Goal: Task Accomplishment & Management: Manage account settings

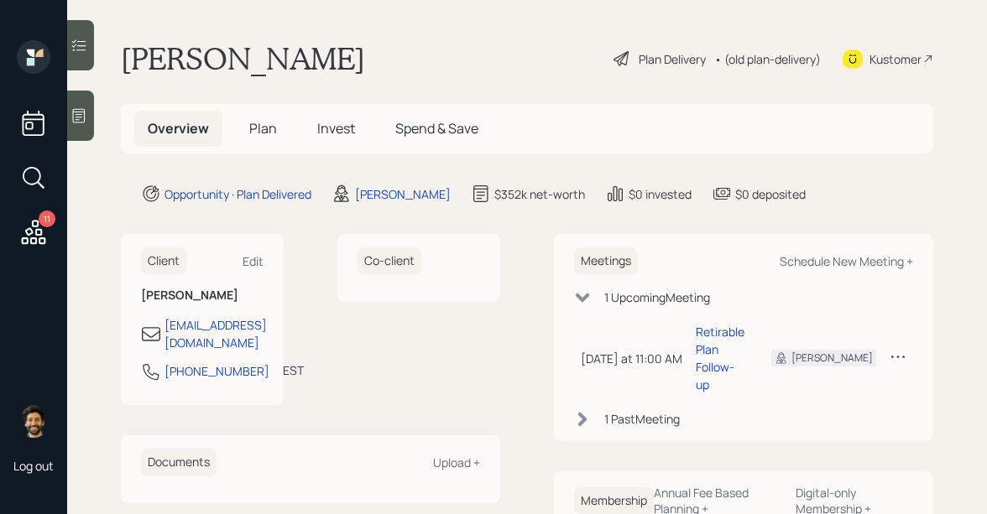
click at [759, 57] on div "• (old plan-delivery)" at bounding box center [767, 59] width 107 height 18
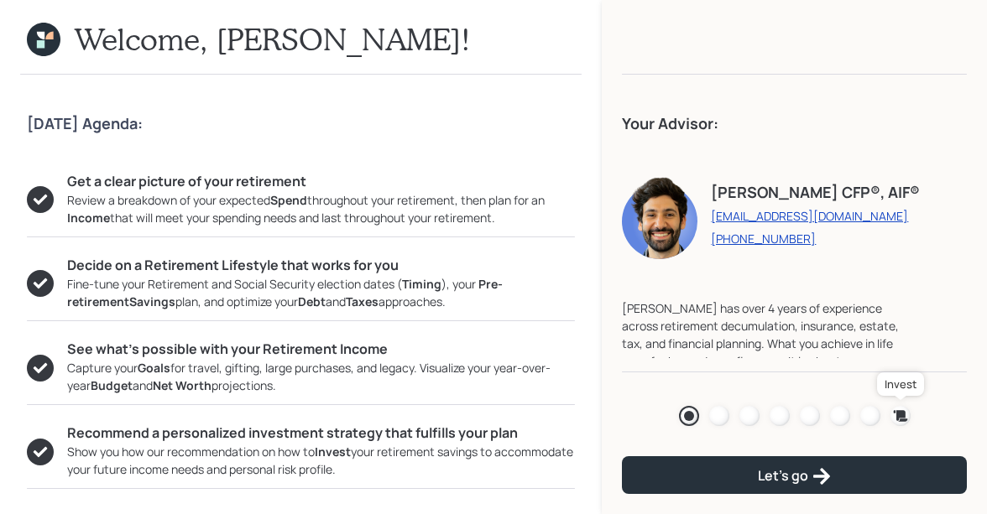
click at [896, 412] on icon at bounding box center [900, 416] width 17 height 17
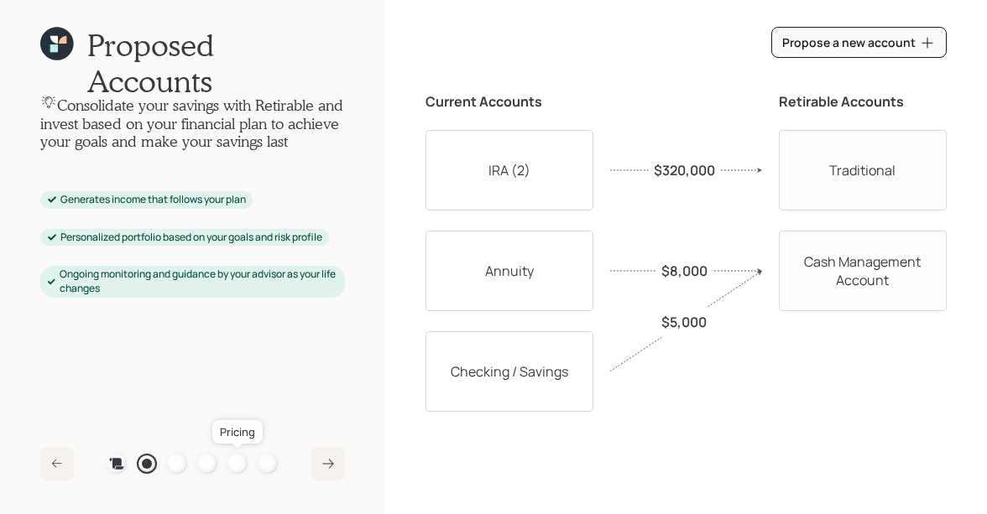
click at [238, 464] on div at bounding box center [237, 464] width 20 height 20
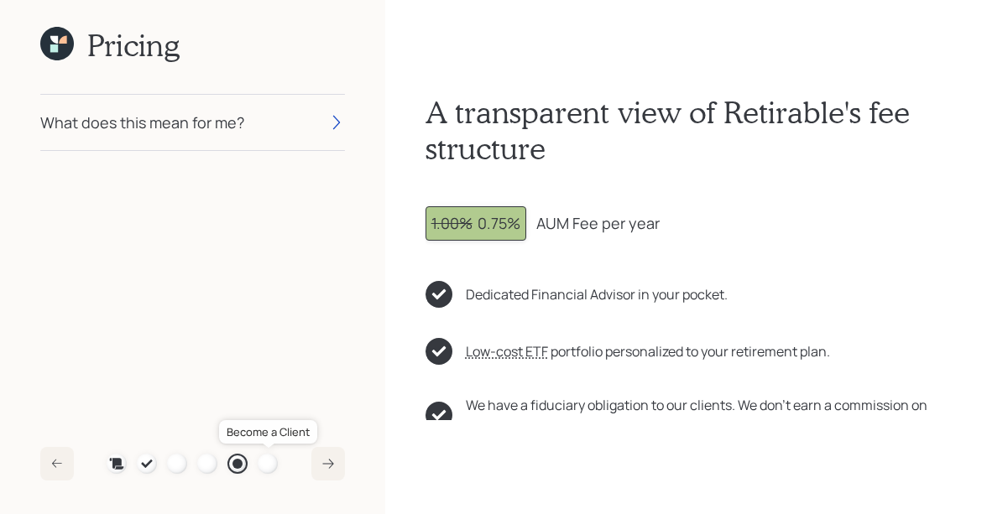
click at [262, 462] on div at bounding box center [268, 464] width 20 height 20
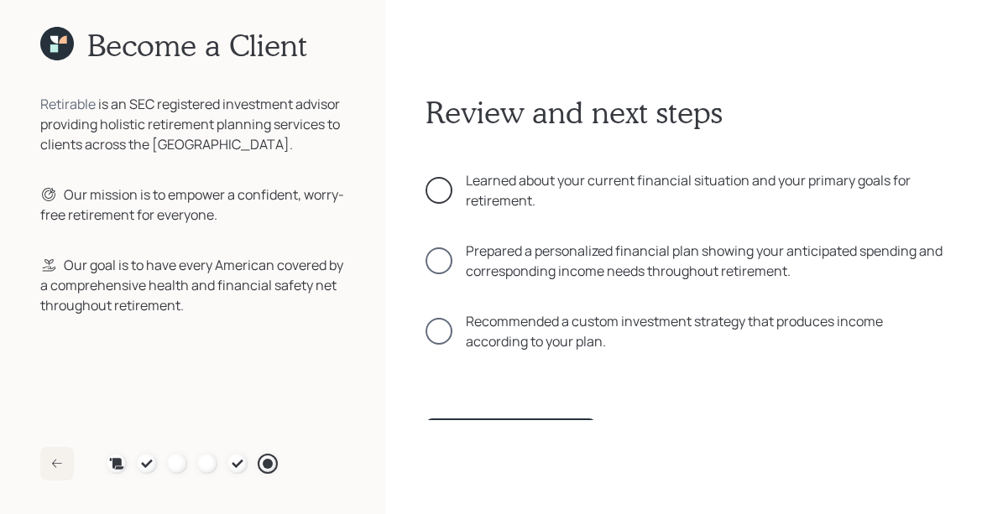
click at [438, 200] on div at bounding box center [439, 190] width 27 height 27
click at [438, 263] on div at bounding box center [439, 261] width 27 height 27
click at [438, 353] on div "Review and next steps Learned about your current financial situation and your p…" at bounding box center [686, 257] width 521 height 326
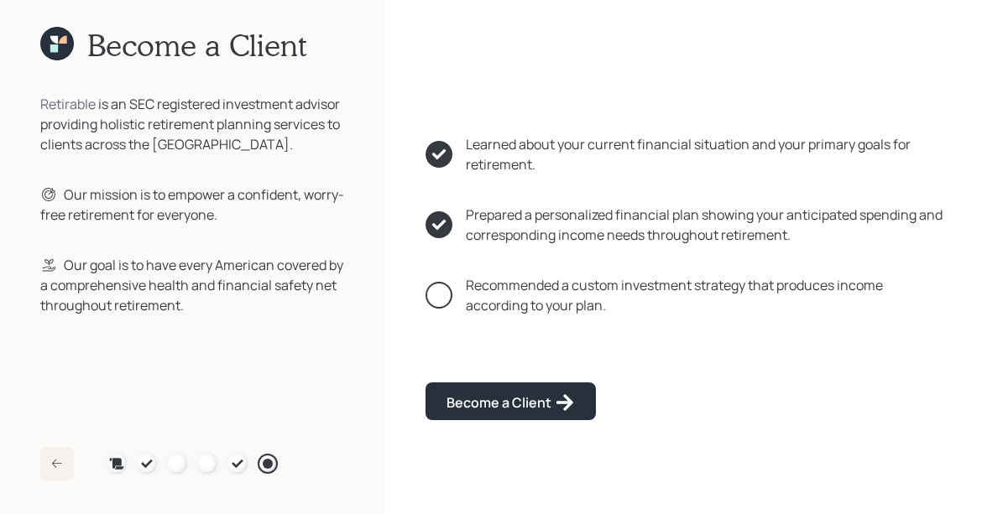
click at [439, 292] on div at bounding box center [439, 295] width 27 height 27
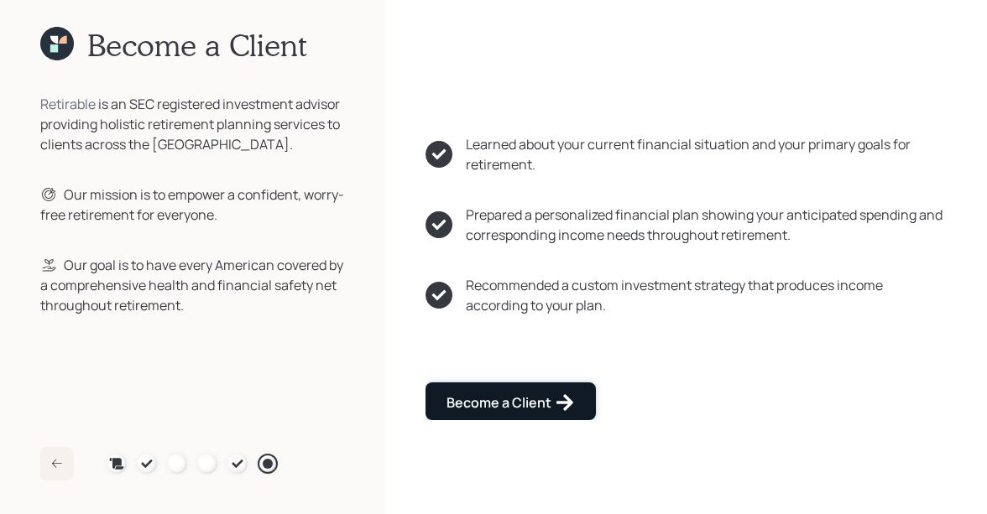
click at [448, 394] on div "Become a Client" at bounding box center [511, 403] width 128 height 20
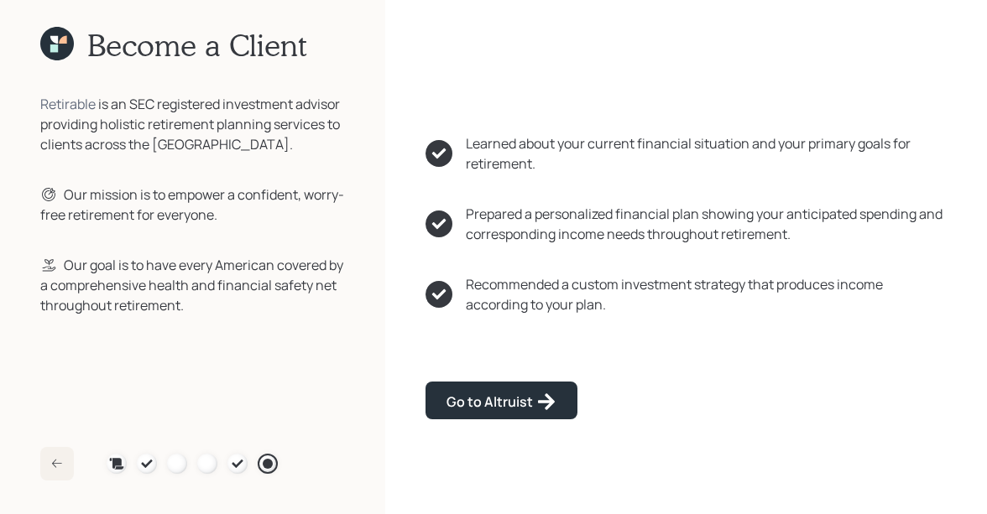
click at [498, 423] on div "Review and next steps Learned about your current financial situation and your p…" at bounding box center [686, 257] width 602 height 514
click at [474, 400] on div "Go to Altruist" at bounding box center [502, 402] width 110 height 20
click at [55, 46] on icon at bounding box center [54, 48] width 8 height 8
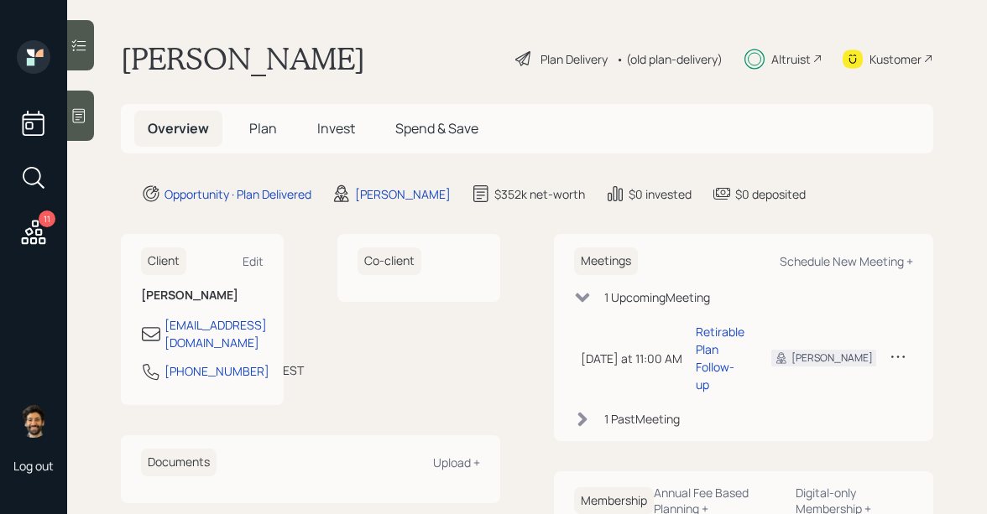
click at [259, 130] on span "Plan" at bounding box center [263, 128] width 28 height 18
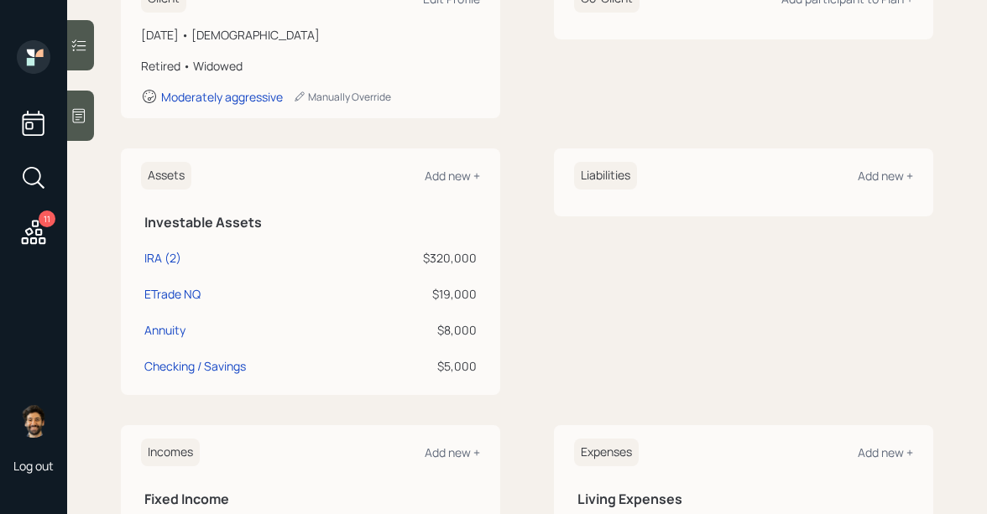
scroll to position [268, 0]
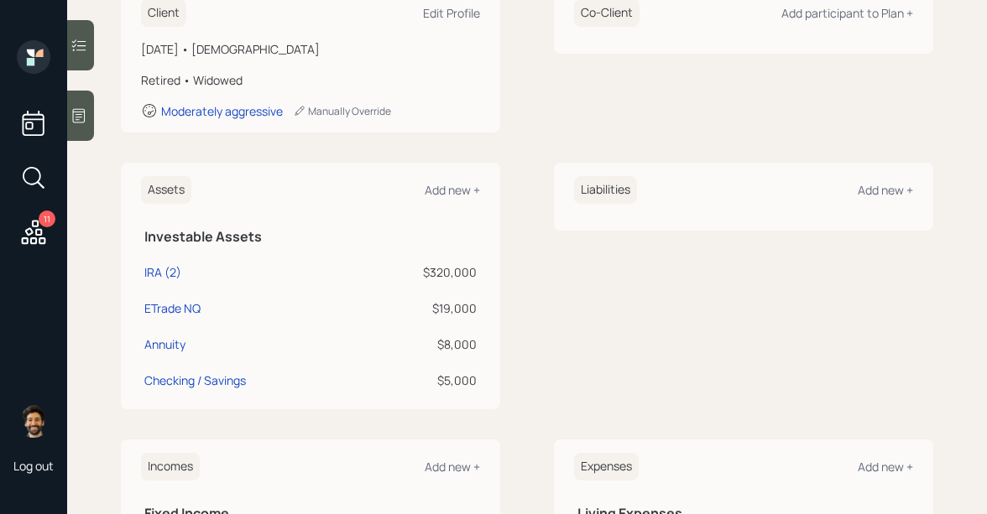
click at [25, 238] on icon at bounding box center [34, 232] width 24 height 24
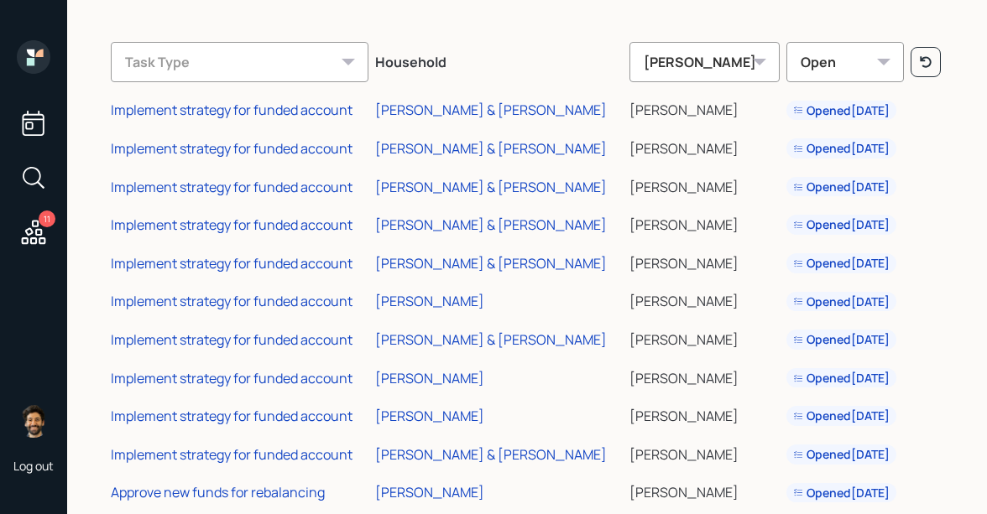
scroll to position [57, 0]
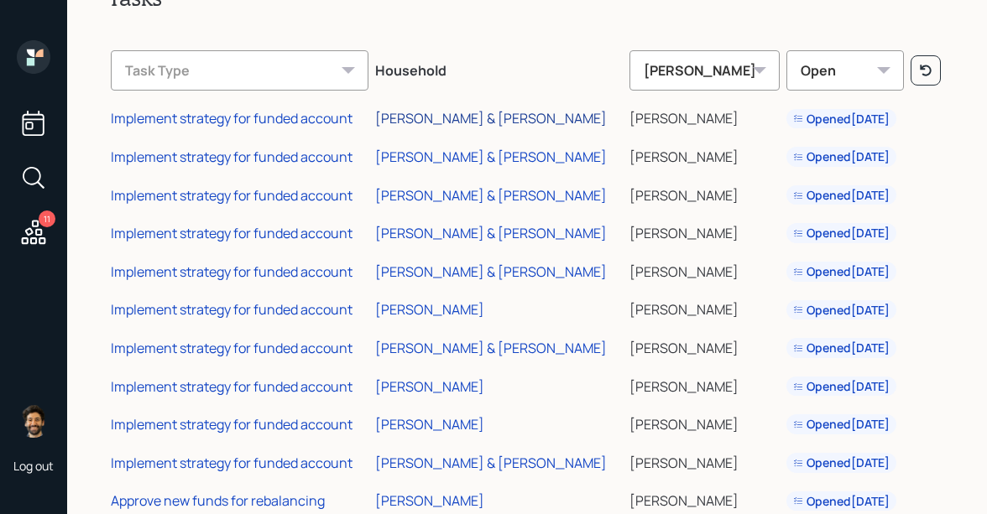
click at [424, 116] on div "[PERSON_NAME] & [PERSON_NAME]" at bounding box center [491, 118] width 232 height 18
